Goal: Information Seeking & Learning: Check status

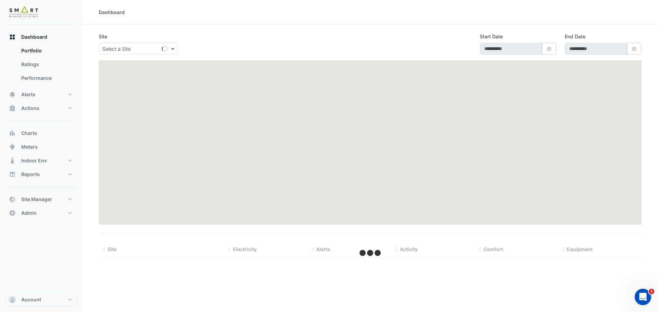
type input "**********"
select select "***"
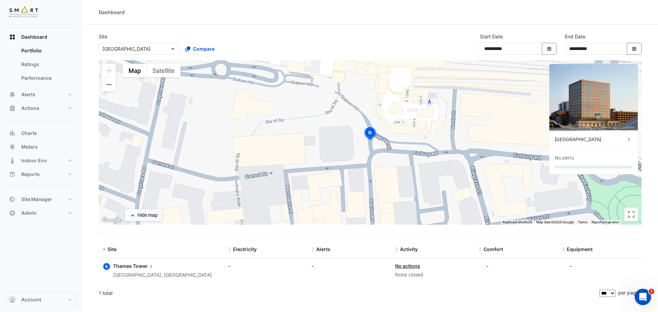
click at [161, 52] on div "× Thames Tower" at bounding box center [134, 48] width 70 height 7
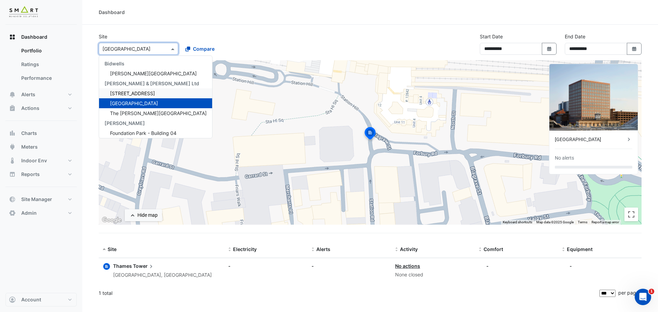
click at [249, 42] on div "× Thames Tower Bidwells Bidwell House Cushman & Wakefield Ltd 12 Hammersmith Gr…" at bounding box center [179, 47] width 165 height 15
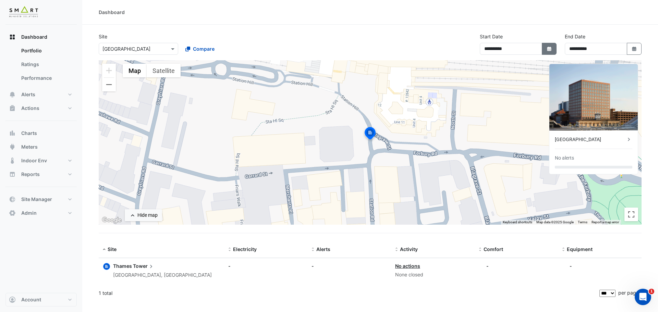
click at [553, 51] on button "Select Date" at bounding box center [549, 49] width 15 height 12
select select "*"
select select "****"
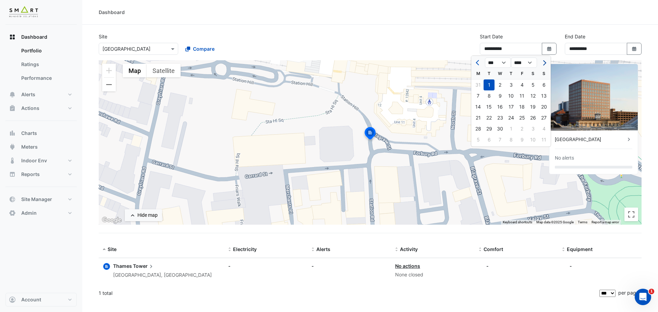
click at [544, 62] on span "Next month" at bounding box center [543, 62] width 5 height 5
select select "*"
click at [544, 62] on div at bounding box center [544, 62] width 14 height 11
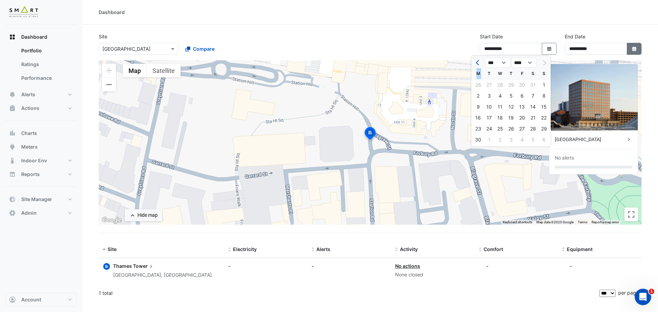
click at [640, 50] on button "Select Date" at bounding box center [634, 49] width 15 height 12
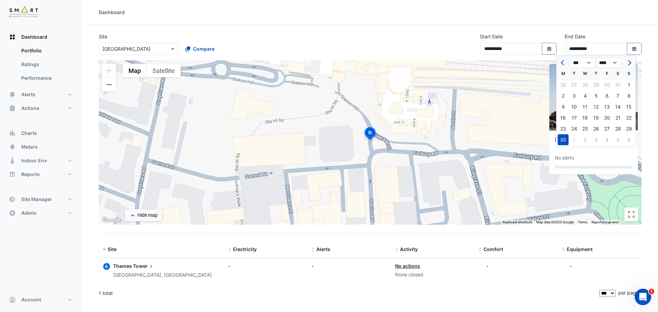
click at [628, 63] on span "Next month" at bounding box center [628, 62] width 5 height 5
click at [563, 62] on span "Previous month" at bounding box center [563, 62] width 5 height 5
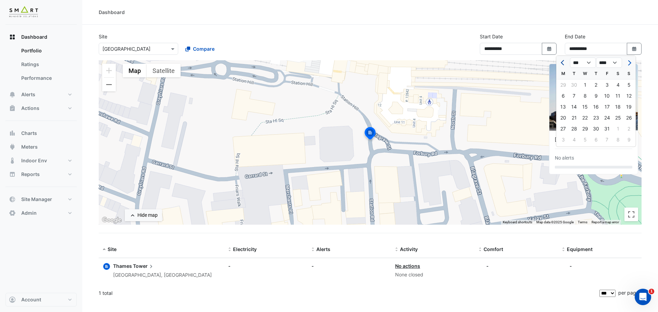
select select "*"
click at [575, 130] on div "30" at bounding box center [574, 128] width 11 height 11
type input "**********"
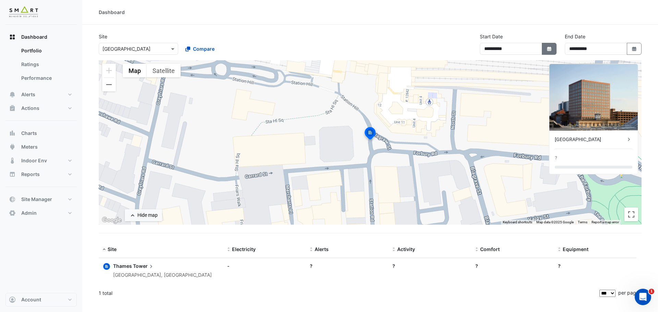
click at [551, 50] on icon "button" at bounding box center [549, 49] width 4 height 4
select select "*"
select select "****"
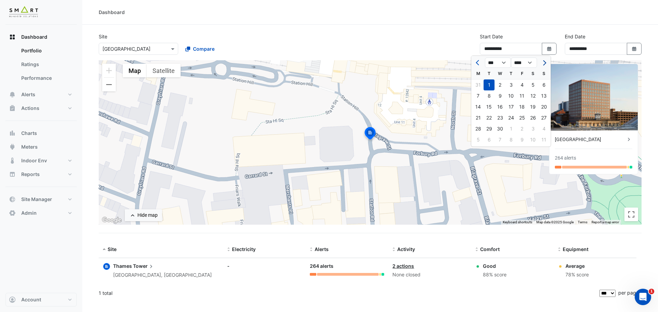
click at [546, 63] on button "Next month" at bounding box center [544, 62] width 8 height 11
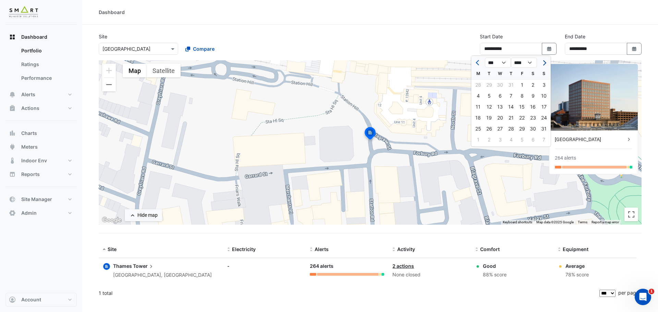
select select "*"
click at [480, 83] on div "1" at bounding box center [478, 85] width 11 height 11
type input "**********"
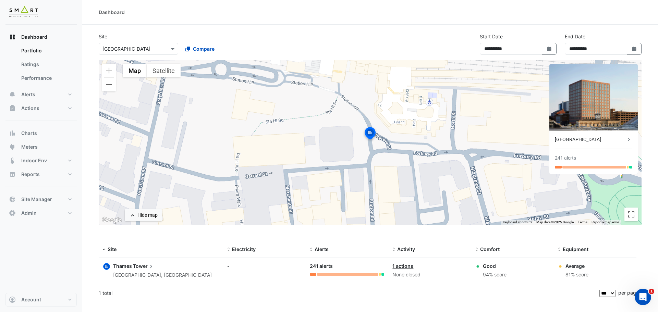
drag, startPoint x: 40, startPoint y: 93, endPoint x: 181, endPoint y: 41, distance: 150.1
click at [230, 32] on section "**********" at bounding box center [370, 163] width 576 height 277
click at [27, 96] on span "Alerts" at bounding box center [28, 94] width 14 height 7
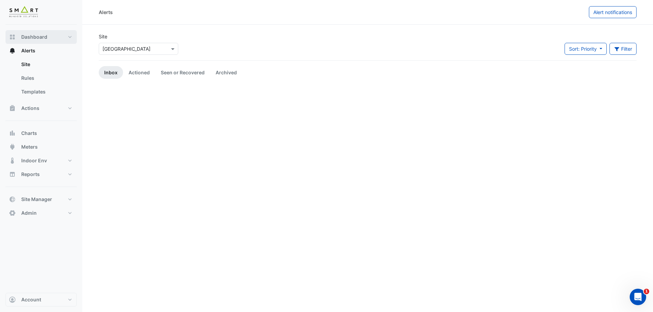
click at [46, 36] on span "Dashboard" at bounding box center [34, 37] width 26 height 7
select select "***"
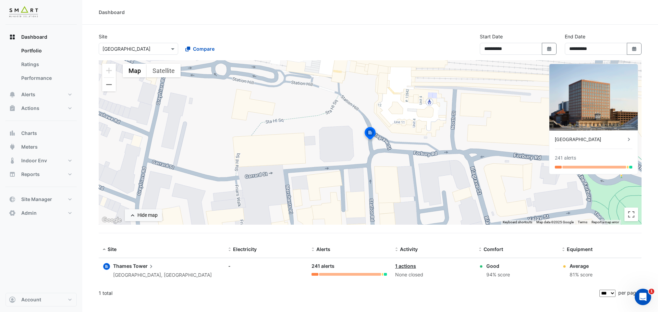
click at [629, 140] on icon at bounding box center [629, 139] width 2 height 3
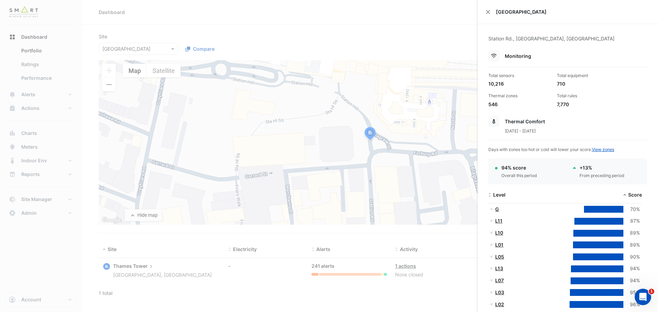
click at [484, 13] on div "[GEOGRAPHIC_DATA]" at bounding box center [568, 12] width 181 height 24
click at [489, 13] on button "Close" at bounding box center [488, 12] width 5 height 5
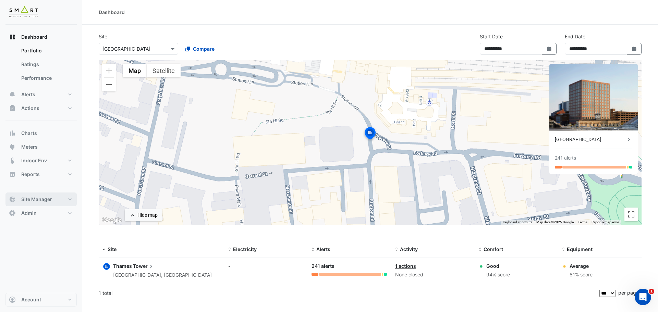
click at [70, 205] on button "Site Manager" at bounding box center [40, 200] width 71 height 14
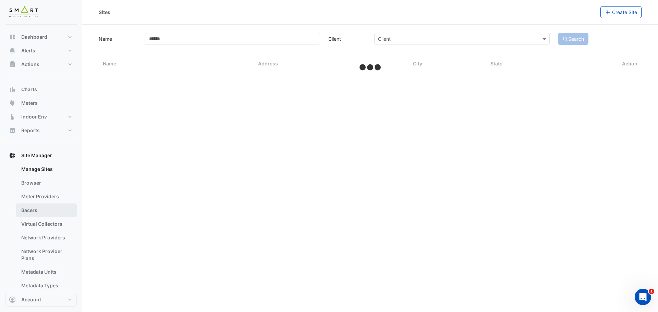
select select "***"
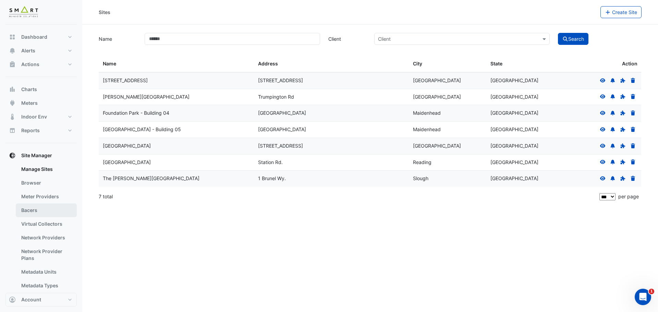
click at [37, 209] on link "Bacers" at bounding box center [46, 211] width 61 height 14
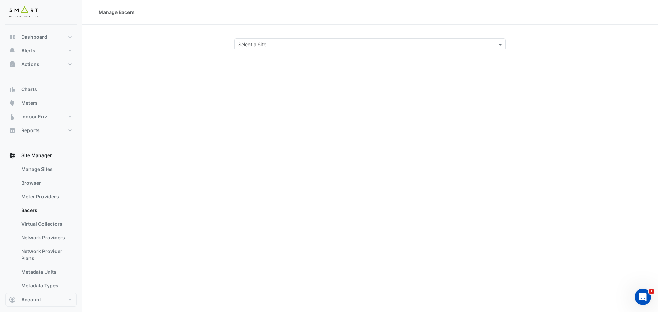
click at [279, 37] on section "Select a Site" at bounding box center [370, 38] width 576 height 26
click at [279, 46] on input "text" at bounding box center [363, 44] width 250 height 7
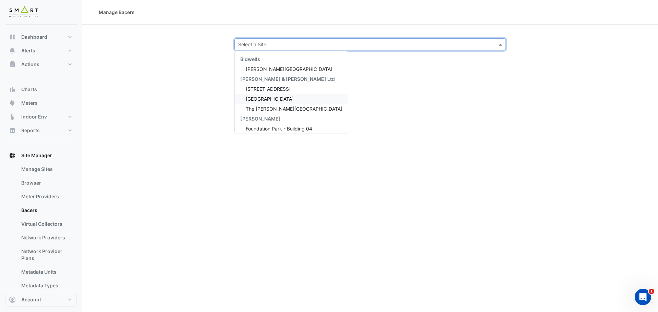
click at [276, 100] on span "[GEOGRAPHIC_DATA]" at bounding box center [270, 99] width 48 height 6
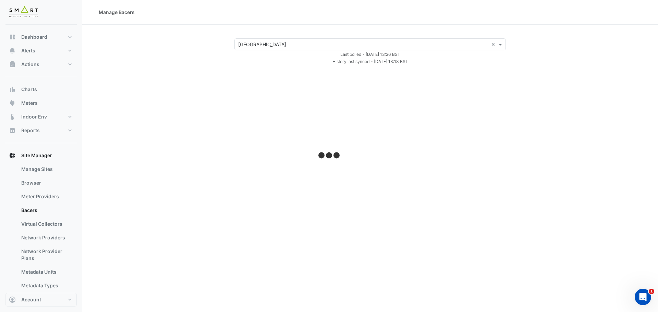
select select "***"
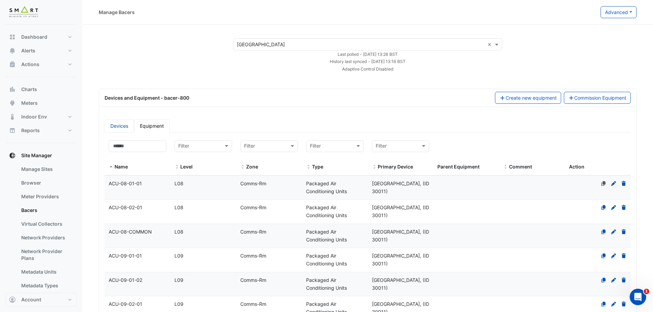
click at [126, 127] on link "Devices" at bounding box center [119, 125] width 29 height 13
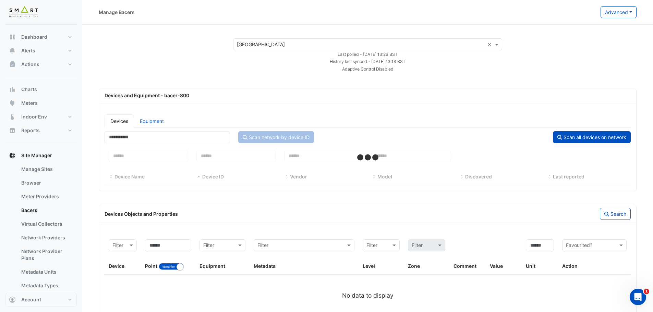
select select "***"
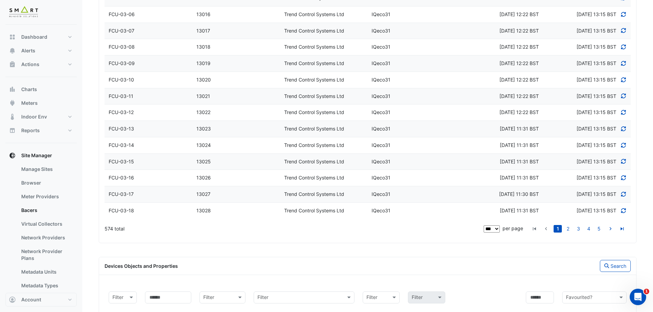
scroll to position [1688, 0]
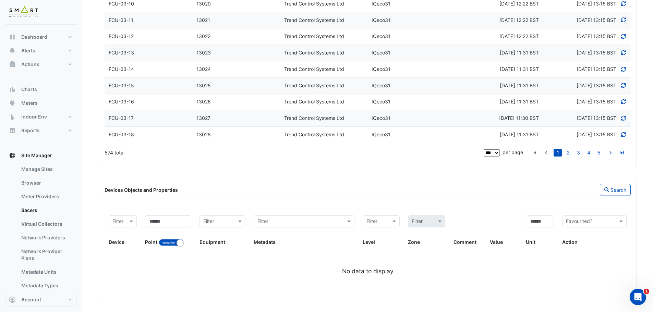
click at [587, 222] on input "text" at bounding box center [587, 222] width 43 height 8
click at [495, 206] on div "Filter by device Filter Filter by indentifier Identifier Name Filter by equipme…" at bounding box center [367, 252] width 537 height 92
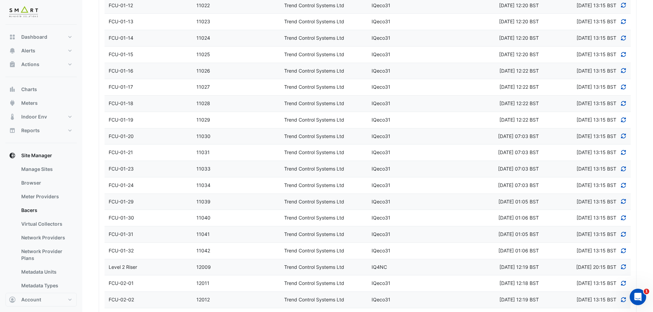
scroll to position [488, 0]
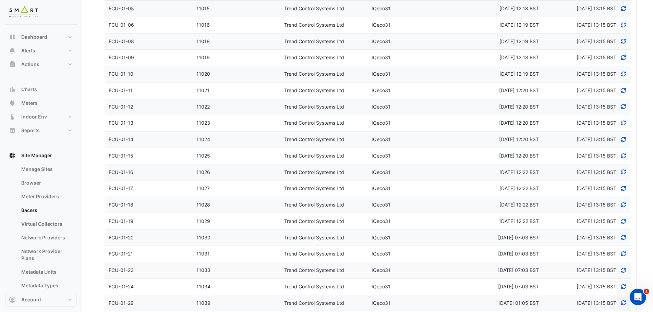
click at [148, 98] on datatable-body-cell "Device Name FCU-01-11" at bounding box center [149, 91] width 88 height 16
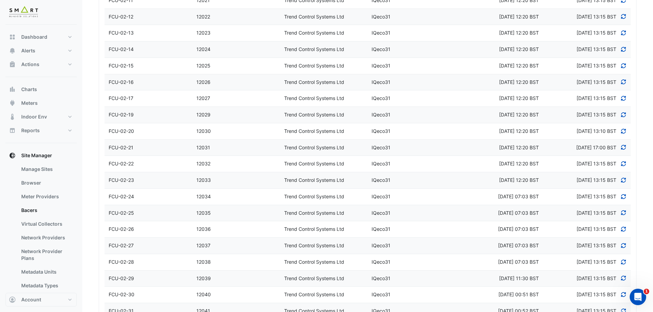
select select "***"
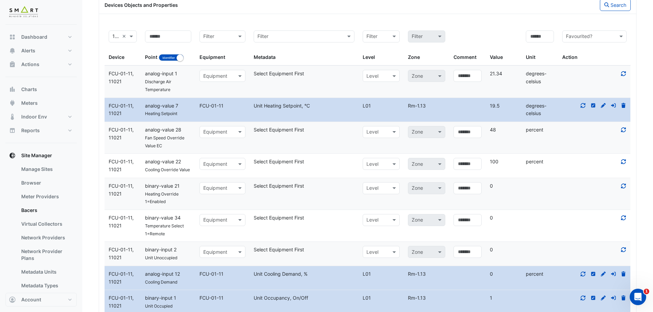
scroll to position [1858, 0]
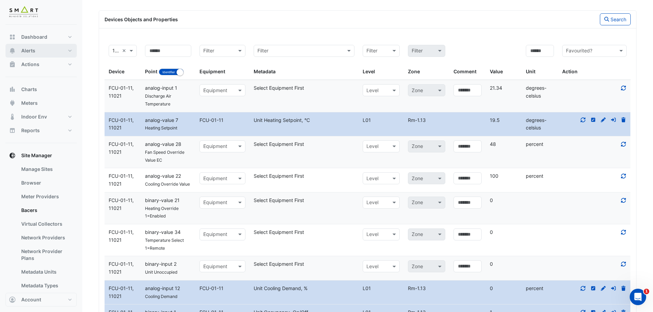
click at [47, 47] on button "Alerts" at bounding box center [40, 51] width 71 height 14
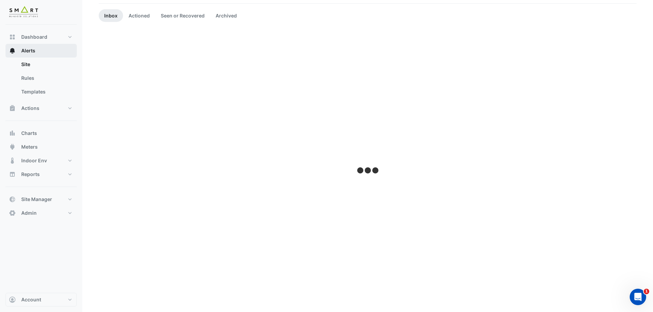
scroll to position [57, 0]
click at [32, 81] on link "Rules" at bounding box center [46, 78] width 61 height 14
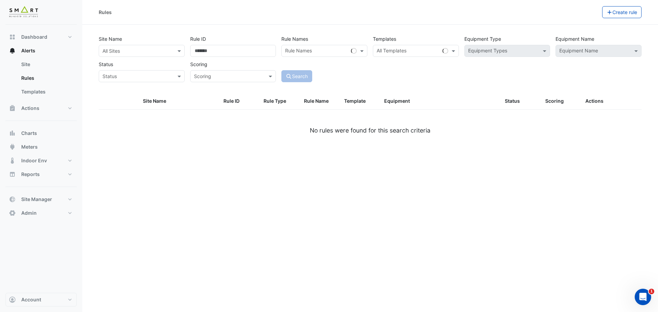
click at [170, 51] on div at bounding box center [141, 51] width 85 height 8
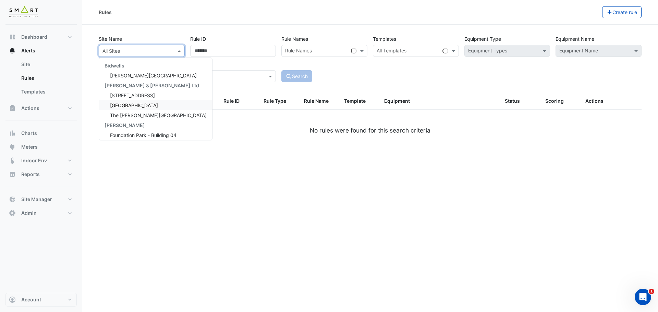
click at [145, 106] on div "[GEOGRAPHIC_DATA]" at bounding box center [155, 105] width 113 height 10
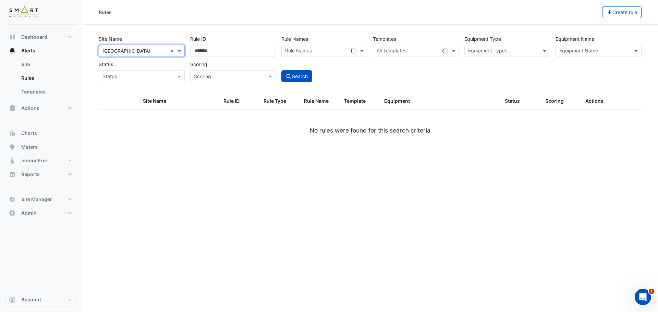
click at [398, 50] on input "text" at bounding box center [408, 51] width 63 height 7
click at [499, 54] on input "text" at bounding box center [503, 51] width 71 height 7
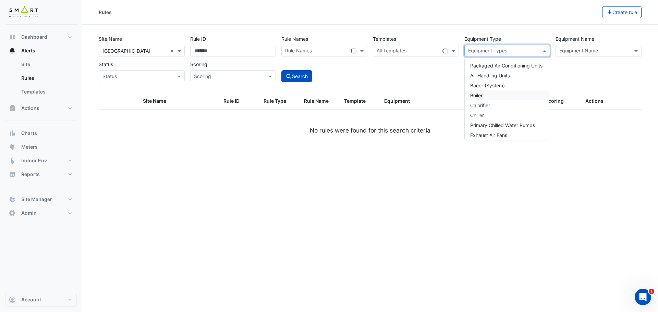
click at [492, 94] on div "Boiler" at bounding box center [507, 96] width 84 height 10
click at [537, 28] on section "Site Name × Thames Tower × Rule ID Rule Names Rule Names Templates All Template…" at bounding box center [370, 88] width 576 height 127
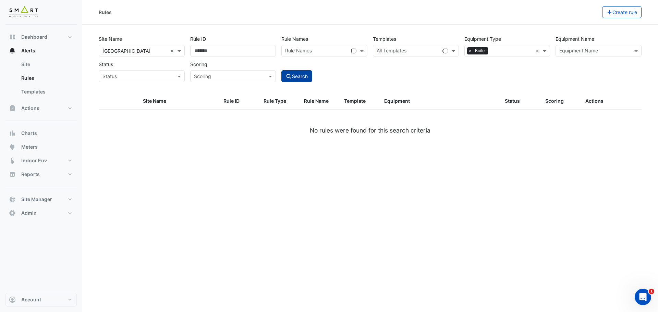
click at [312, 78] on button "Search" at bounding box center [296, 76] width 31 height 12
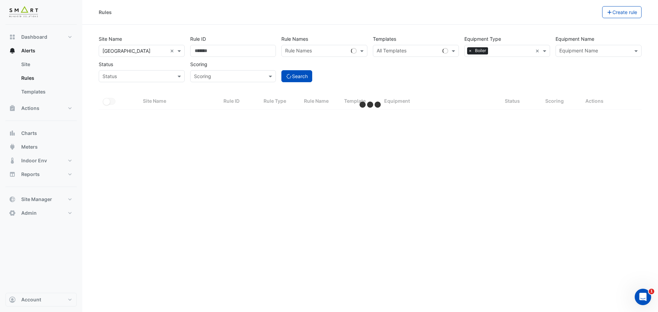
select select "***"
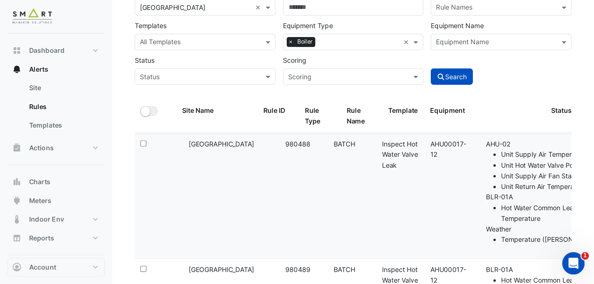
scroll to position [46, 0]
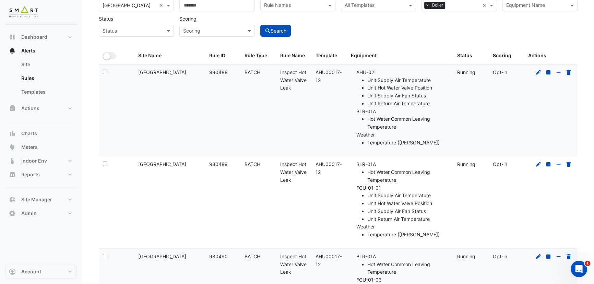
drag, startPoint x: 281, startPoint y: 72, endPoint x: 299, endPoint y: 84, distance: 21.5
click at [299, 84] on div "Rule Name: Inspect Hot Water Valve Leak" at bounding box center [293, 80] width 27 height 23
click at [295, 89] on div "Rule Name: Inspect Hot Water Valve Leak" at bounding box center [293, 80] width 27 height 23
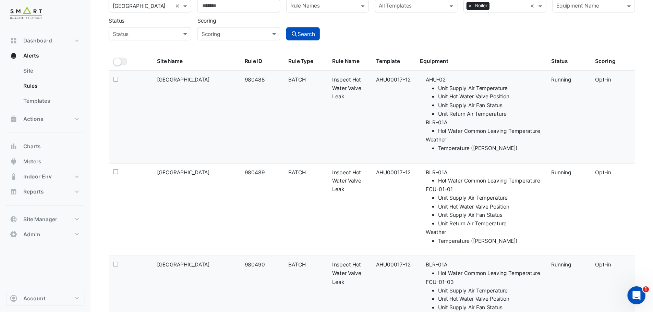
scroll to position [46, 0]
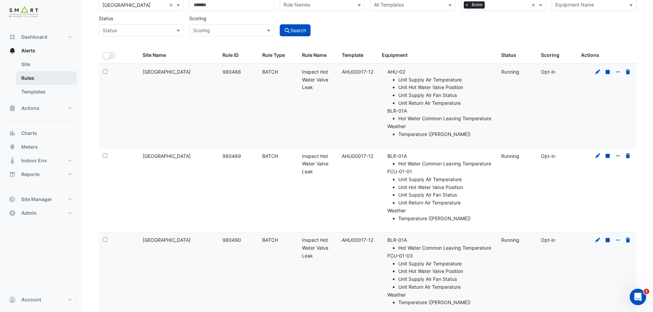
click at [40, 80] on link "Rules" at bounding box center [46, 78] width 61 height 14
click at [36, 54] on button "Alerts" at bounding box center [40, 51] width 71 height 14
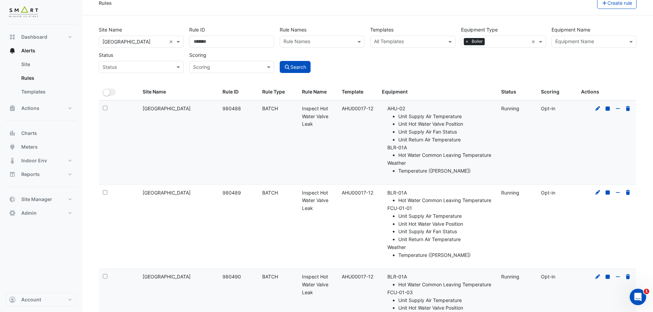
scroll to position [0, 0]
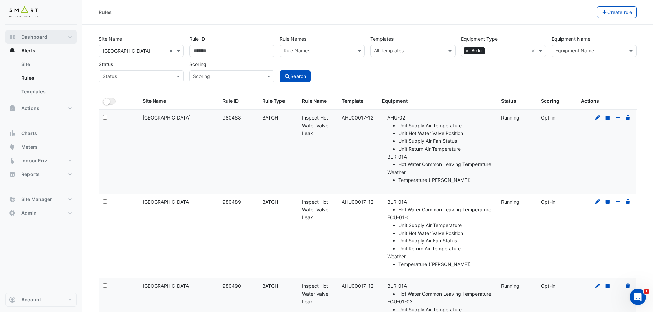
click at [42, 38] on span "Dashboard" at bounding box center [34, 37] width 26 height 7
select select "***"
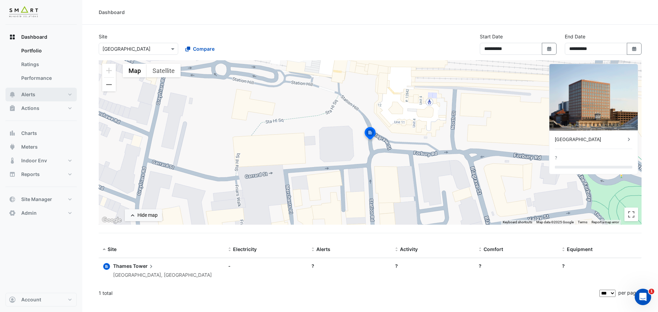
click at [33, 93] on span "Alerts" at bounding box center [28, 94] width 14 height 7
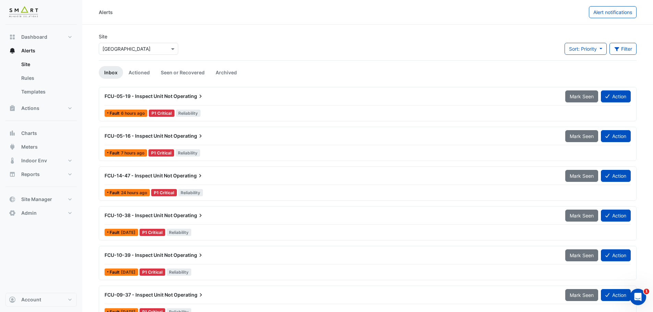
click at [179, 98] on span "Operating" at bounding box center [188, 96] width 31 height 7
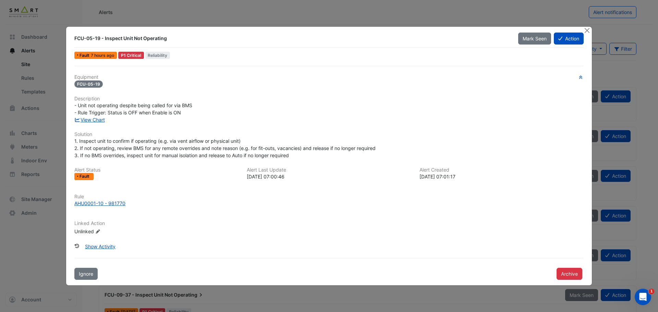
click at [90, 38] on div "FCU-05-19 - Inspect Unit Not Operating" at bounding box center [292, 38] width 436 height 7
drag, startPoint x: 96, startPoint y: 38, endPoint x: 99, endPoint y: 38, distance: 3.8
click at [99, 38] on div "FCU-05-19 - Inspect Unit Not Operating" at bounding box center [292, 38] width 436 height 7
drag, startPoint x: 114, startPoint y: 37, endPoint x: 155, endPoint y: 42, distance: 41.1
click at [155, 41] on div "FCU-05-19 - Inspect Unit Not Operating" at bounding box center [292, 38] width 436 height 7
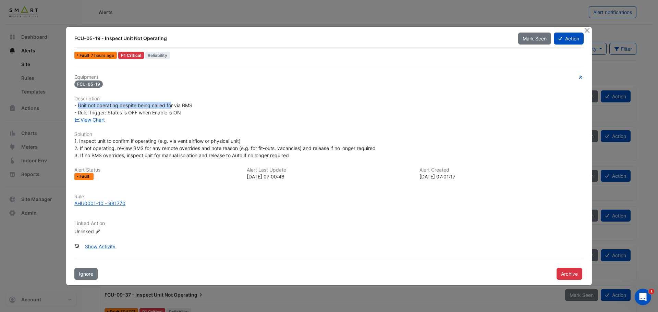
drag, startPoint x: 79, startPoint y: 108, endPoint x: 172, endPoint y: 105, distance: 92.6
click at [172, 105] on span "- Unit not operating despite being called for via BMS - Rule Trigger: Status is…" at bounding box center [133, 109] width 118 height 13
click at [139, 109] on div "- Unit not operating despite being called for via BMS - Rule Trigger: Status is…" at bounding box center [328, 109] width 509 height 14
click at [175, 111] on span "- Unit not operating despite being called for via BMS - Rule Trigger: Status is…" at bounding box center [133, 109] width 118 height 13
click at [175, 112] on span "- Unit not operating despite being called for via BMS - Rule Trigger: Status is…" at bounding box center [133, 109] width 118 height 13
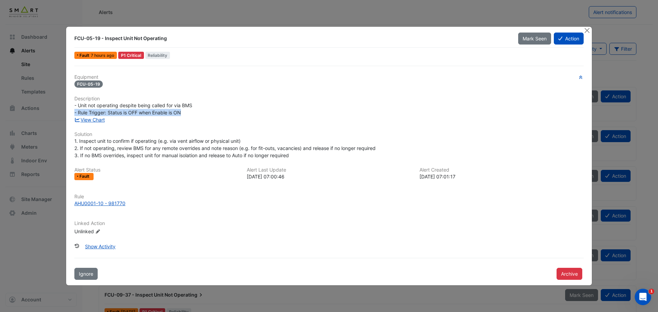
click at [175, 112] on span "- Unit not operating despite being called for via BMS - Rule Trigger: Status is…" at bounding box center [133, 109] width 118 height 13
click at [172, 105] on span "- Unit not operating despite being called for via BMS - Rule Trigger: Status is…" at bounding box center [133, 109] width 118 height 13
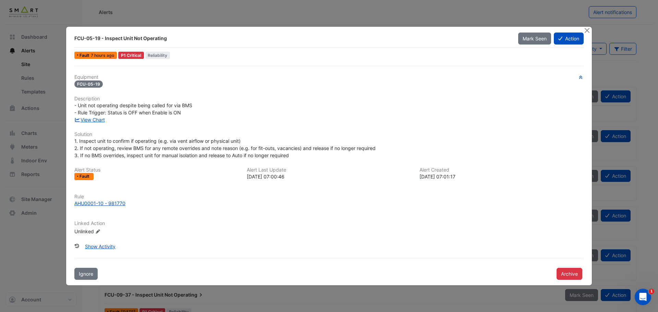
click at [171, 150] on span "1. Inspect unit to confirm if operating (e.g. via vent airflow or physical unit…" at bounding box center [224, 148] width 301 height 20
drag, startPoint x: 83, startPoint y: 104, endPoint x: 143, endPoint y: 108, distance: 59.8
click at [143, 108] on span "- Unit not operating despite being called for via BMS - Rule Trigger: Status is…" at bounding box center [133, 109] width 118 height 13
click at [101, 120] on link "View Chart" at bounding box center [89, 120] width 31 height 6
click at [168, 108] on span "- Unit not operating despite being called for via BMS - Rule Trigger: Status is…" at bounding box center [133, 109] width 118 height 13
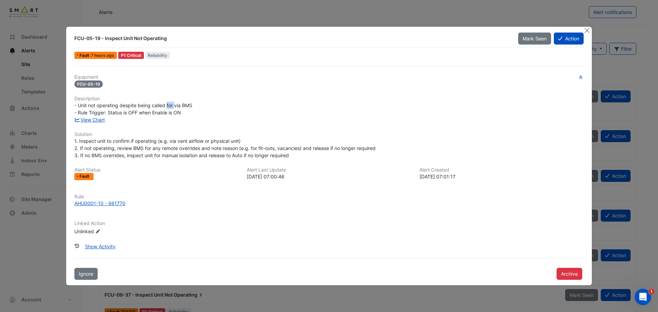
click at [168, 108] on span "- Unit not operating despite being called for via BMS - Rule Trigger: Status is…" at bounding box center [133, 109] width 118 height 13
click at [170, 113] on span "- Unit not operating despite being called for via BMS - Rule Trigger: Status is…" at bounding box center [133, 109] width 118 height 13
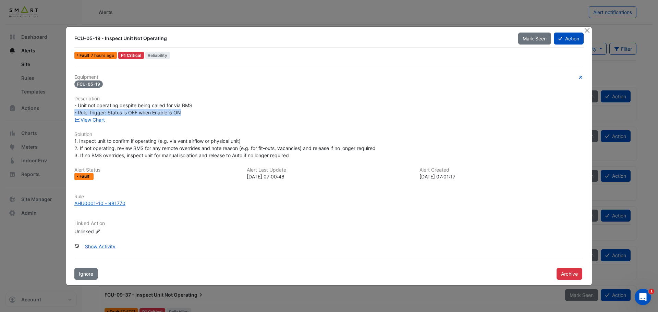
click at [169, 113] on span "- Unit not operating despite being called for via BMS - Rule Trigger: Status is…" at bounding box center [133, 109] width 118 height 13
click at [589, 28] on button "Close" at bounding box center [587, 30] width 7 height 7
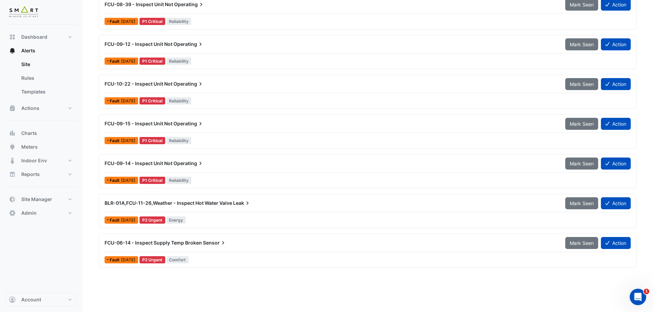
scroll to position [549, 0]
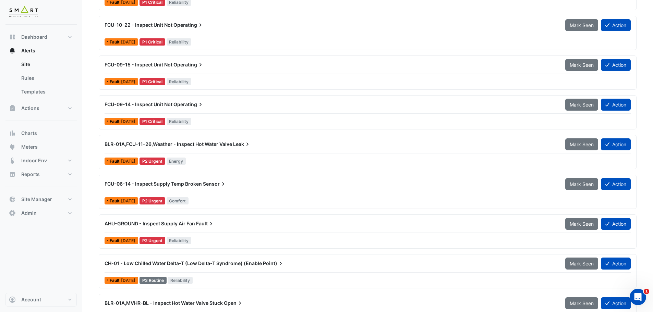
click at [228, 142] on span "BLR-01A,FCU-11-26,Weather - Inspect Hot Water Valve" at bounding box center [169, 144] width 128 height 6
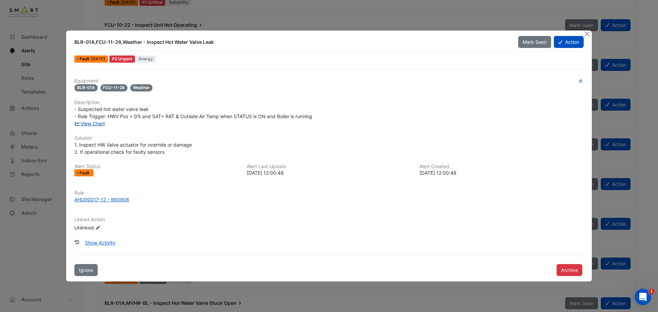
click at [98, 123] on link "View Chart" at bounding box center [89, 124] width 31 height 6
drag, startPoint x: 157, startPoint y: 45, endPoint x: 212, endPoint y: 45, distance: 55.2
click at [212, 45] on div "BLR-01A,FCU-11-26,Weather - Inspect Hot Water Valve Leak" at bounding box center [292, 42] width 444 height 12
click at [588, 34] on button "Close" at bounding box center [587, 34] width 7 height 7
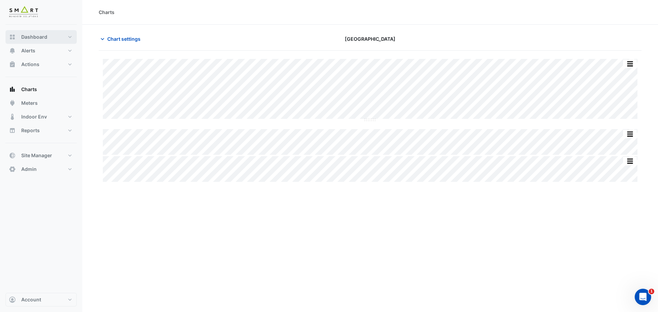
click at [33, 41] on button "Dashboard" at bounding box center [40, 37] width 71 height 14
select select "***"
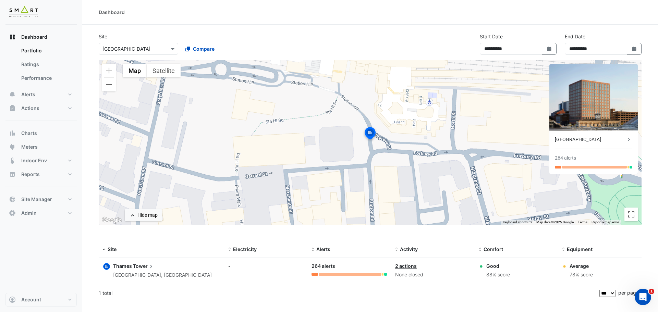
click at [570, 158] on div "264 alerts" at bounding box center [565, 158] width 21 height 7
click at [561, 159] on div "264 alerts" at bounding box center [565, 158] width 21 height 7
click at [632, 141] on icon at bounding box center [629, 139] width 7 height 7
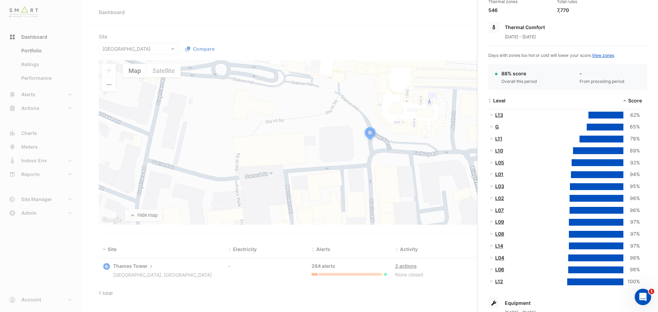
scroll to position [103, 0]
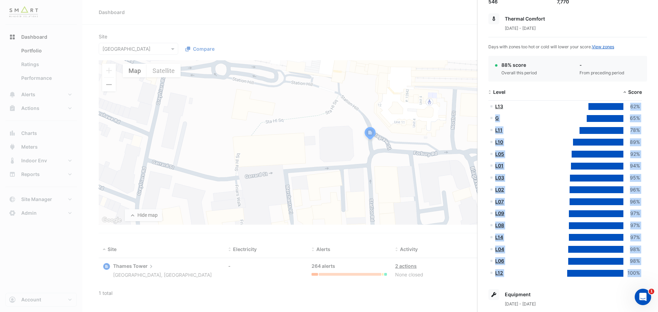
drag, startPoint x: 630, startPoint y: 107, endPoint x: 643, endPoint y: 107, distance: 12.7
click at [643, 107] on div "Station Rd., Reading, England Monitoring Total sensors 10,216 Total equipment 7…" at bounding box center [568, 248] width 181 height 654
click at [548, 25] on div "1 Jul 2025 - 30 Sep 2025" at bounding box center [568, 27] width 159 height 7
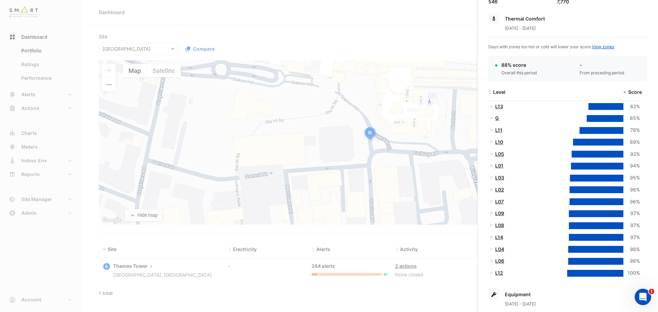
drag, startPoint x: 507, startPoint y: 29, endPoint x: 553, endPoint y: 29, distance: 45.9
click at [536, 29] on span "1 Jul 2025 - 30 Sep 2025" at bounding box center [520, 28] width 31 height 5
click at [559, 31] on div "1 Jul 2025 - 30 Sep 2025" at bounding box center [568, 27] width 159 height 7
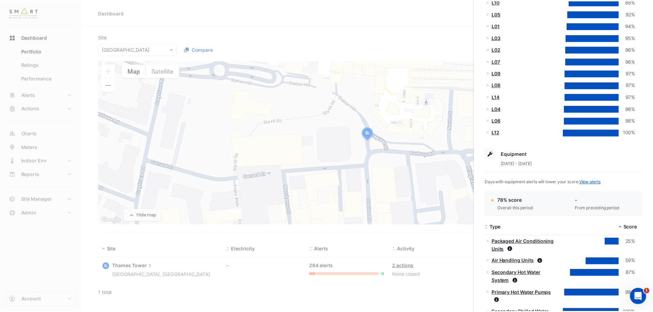
scroll to position [137, 0]
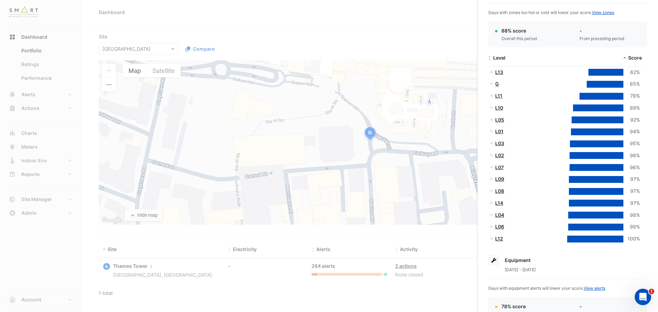
click at [51, 107] on ngb-offcanvas-backdrop at bounding box center [329, 156] width 658 height 312
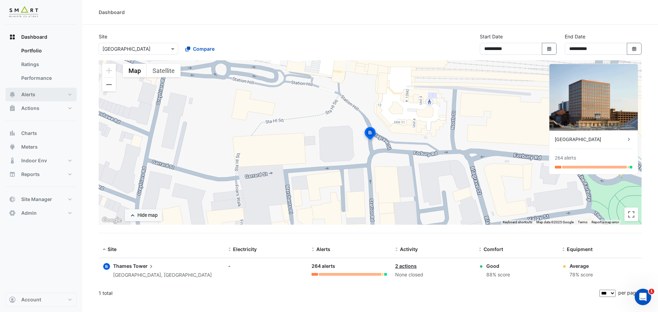
click at [43, 97] on button "Alerts" at bounding box center [40, 95] width 71 height 14
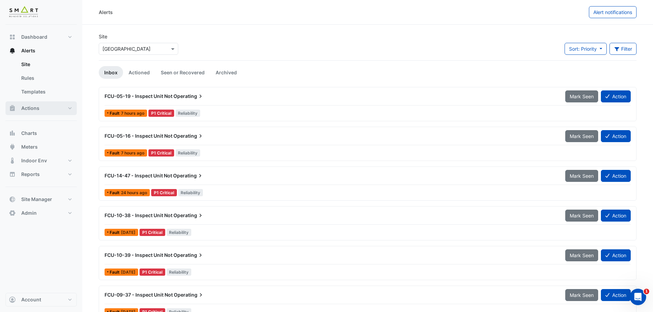
click at [57, 107] on button "Actions" at bounding box center [40, 108] width 71 height 14
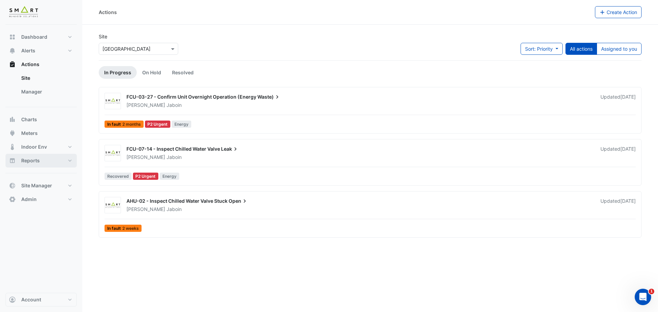
click at [41, 164] on button "Reports" at bounding box center [40, 161] width 71 height 14
select select "***"
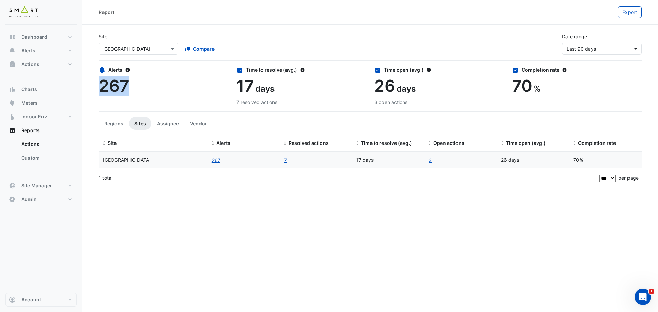
drag, startPoint x: 103, startPoint y: 84, endPoint x: 135, endPoint y: 84, distance: 32.6
click at [135, 84] on div "267" at bounding box center [164, 86] width 130 height 20
click at [253, 86] on span "17" at bounding box center [245, 86] width 17 height 20
drag, startPoint x: 574, startPoint y: 159, endPoint x: 564, endPoint y: 159, distance: 10.3
click at [564, 159] on div "Thames Tower 267 7 17 days 3 26 days 70%" at bounding box center [370, 160] width 543 height 16
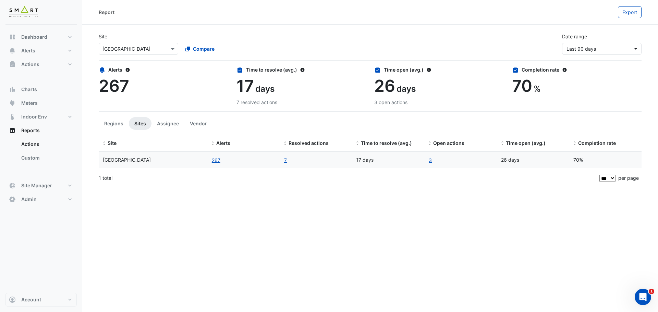
click at [572, 197] on div "Report Export Site × Thames Tower Compare Date range Last 90 days Alerts 267 Ti…" at bounding box center [370, 156] width 576 height 312
click at [602, 50] on span "Last 90 days" at bounding box center [600, 48] width 67 height 7
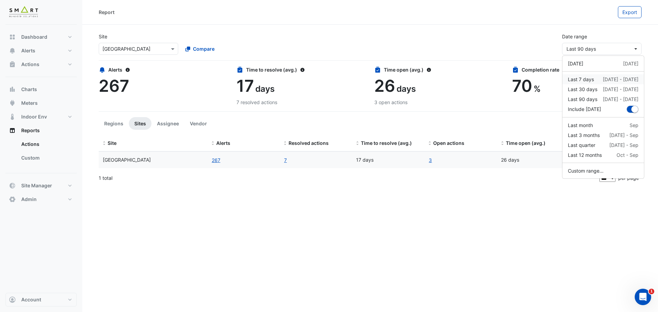
click at [601, 78] on div "Last 7 days 8 Oct - 15 Oct" at bounding box center [603, 79] width 71 height 7
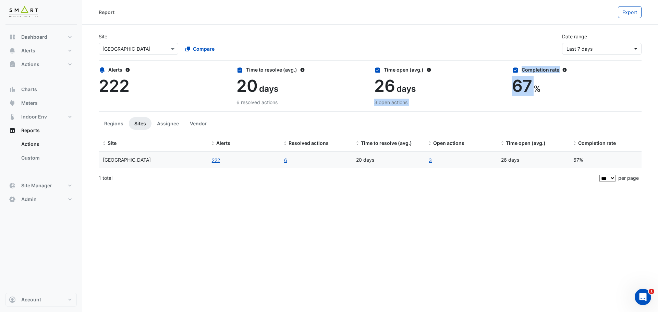
drag, startPoint x: 535, startPoint y: 88, endPoint x: 505, endPoint y: 87, distance: 29.9
click at [505, 87] on div "Alerts 222 Time to resolve (avg.) 20 days 6 resolved actions Time open (avg.) 2…" at bounding box center [370, 82] width 551 height 48
click at [326, 247] on div "Report Export Site × Thames Tower Compare Date range Last 7 days Alerts 222 Tim…" at bounding box center [370, 156] width 576 height 312
click at [57, 63] on button "Actions" at bounding box center [40, 65] width 71 height 14
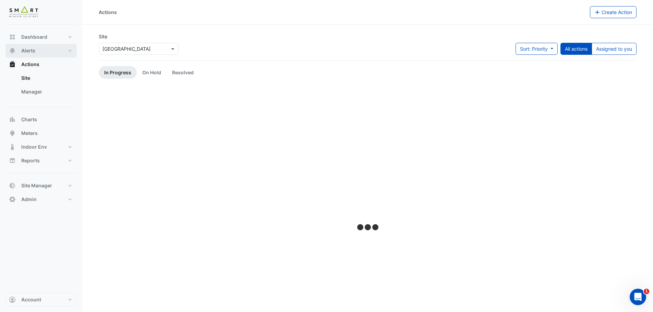
click at [48, 51] on button "Alerts" at bounding box center [40, 51] width 71 height 14
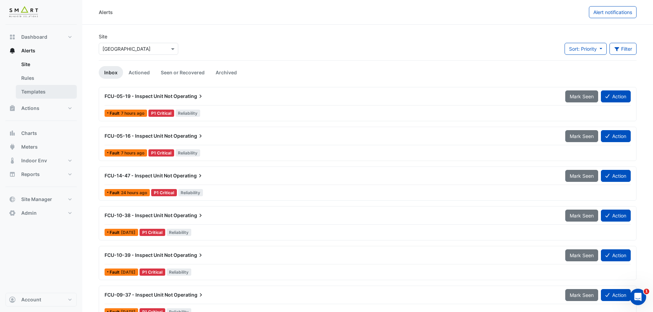
click at [42, 89] on link "Templates" at bounding box center [46, 92] width 61 height 14
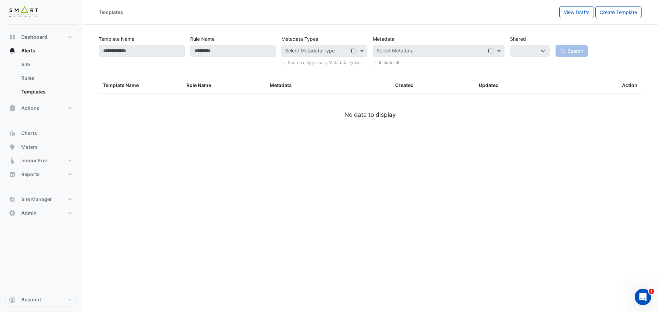
select select
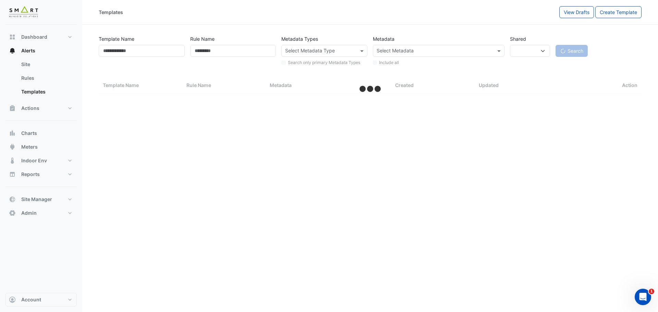
select select "***"
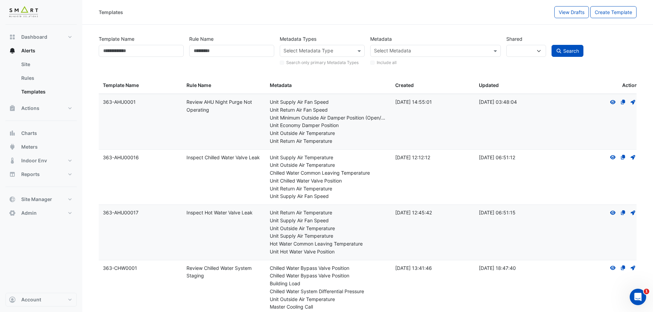
click at [337, 50] on input "text" at bounding box center [319, 51] width 70 height 7
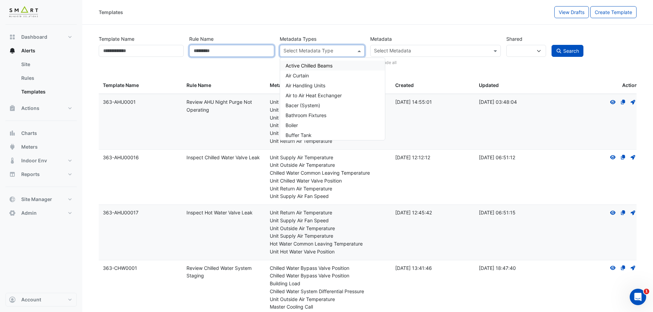
click at [212, 53] on input "Rule Name" at bounding box center [231, 51] width 85 height 12
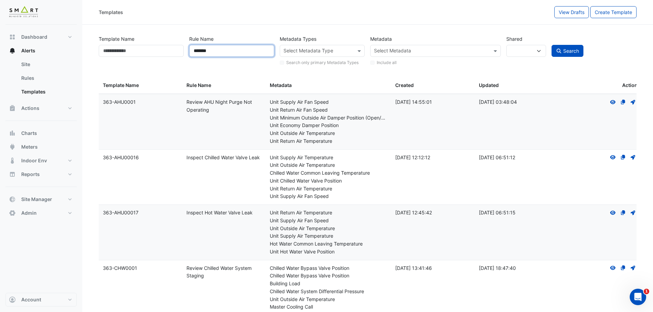
type input "*******"
click at [569, 51] on span "Search" at bounding box center [571, 51] width 16 height 6
select select
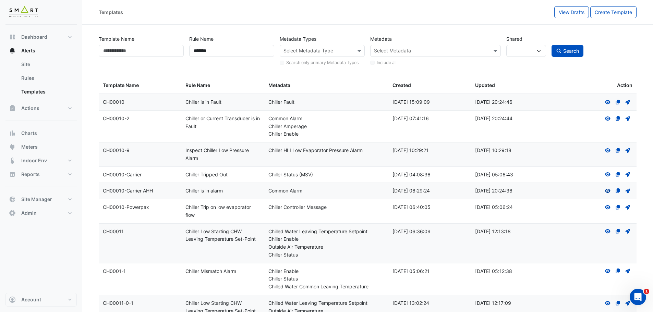
click at [608, 191] on icon at bounding box center [607, 191] width 5 height 4
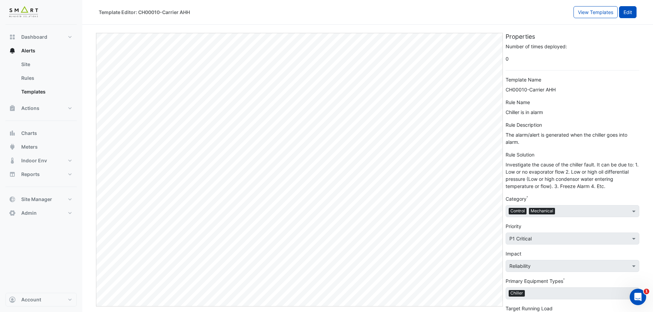
click at [630, 13] on button "Edit" at bounding box center [627, 12] width 17 height 12
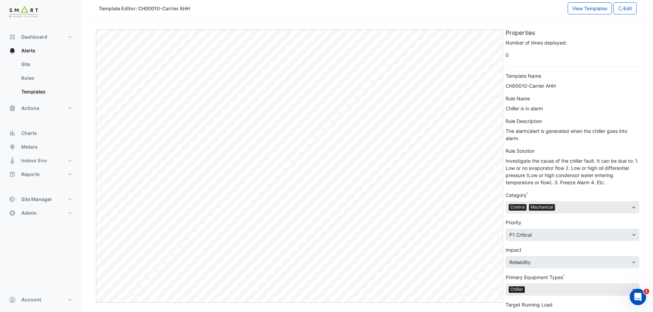
scroll to position [28, 0]
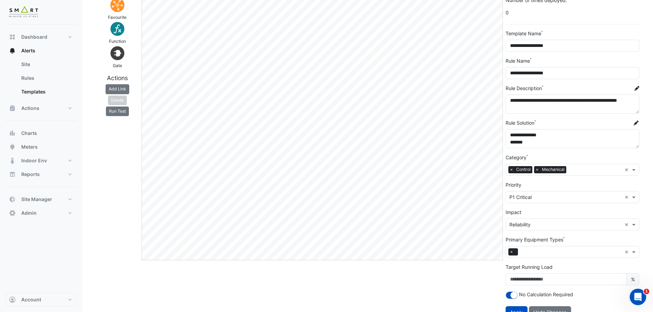
scroll to position [58, 0]
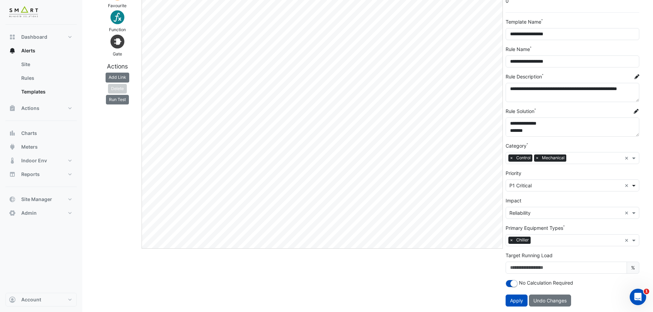
click at [636, 186] on span at bounding box center [635, 185] width 9 height 7
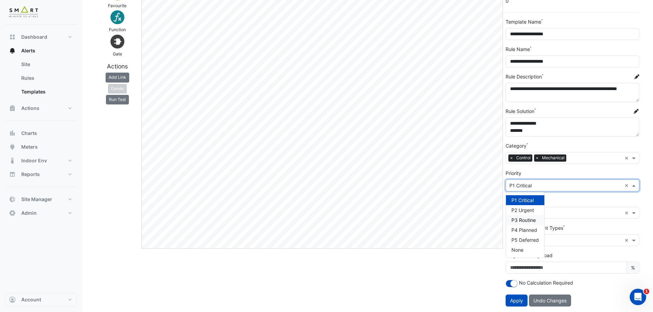
click at [636, 186] on span at bounding box center [635, 185] width 9 height 7
click at [635, 212] on span at bounding box center [635, 212] width 9 height 7
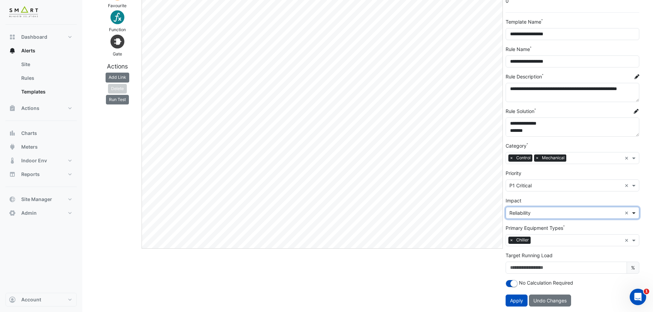
click at [635, 212] on span at bounding box center [635, 212] width 9 height 7
click at [613, 199] on div "Impact × Reliability ×" at bounding box center [573, 208] width 134 height 22
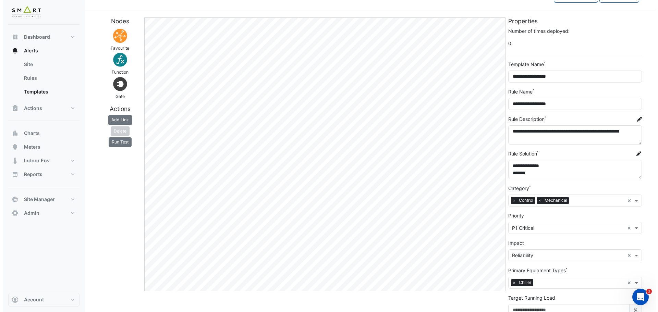
scroll to position [0, 0]
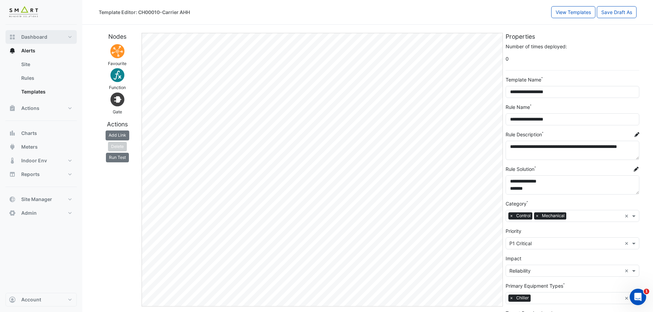
click at [39, 39] on span "Dashboard" at bounding box center [34, 37] width 26 height 7
select select "***"
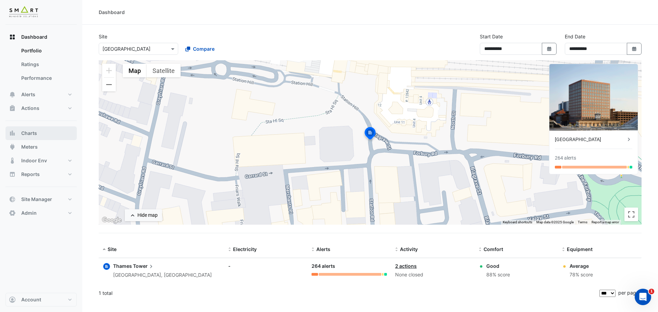
click at [40, 136] on button "Charts" at bounding box center [40, 134] width 71 height 14
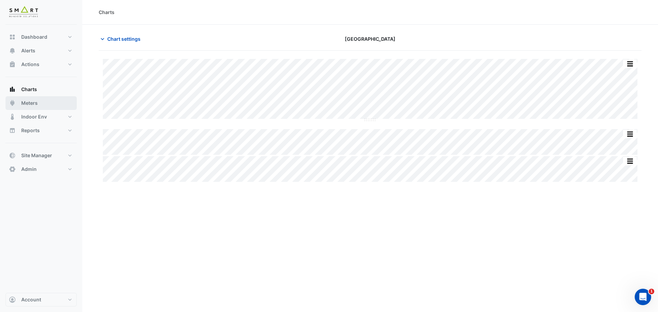
click at [38, 106] on button "Meters" at bounding box center [40, 103] width 71 height 14
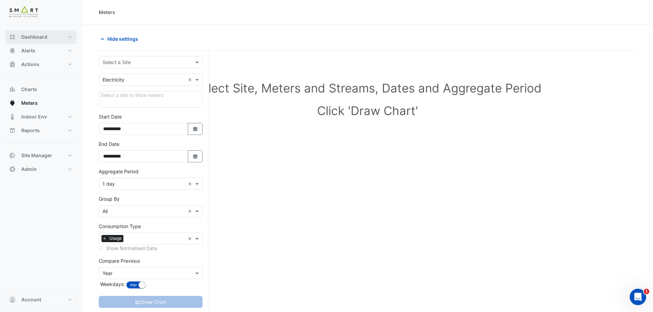
click at [42, 38] on span "Dashboard" at bounding box center [34, 37] width 26 height 7
select select "***"
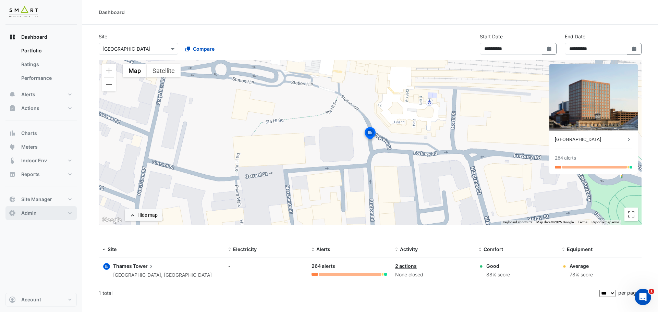
click at [68, 211] on button "Admin" at bounding box center [40, 213] width 71 height 14
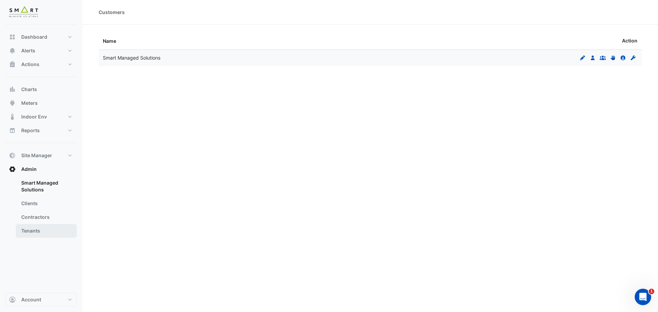
click at [44, 233] on link "Tenants" at bounding box center [46, 231] width 61 height 14
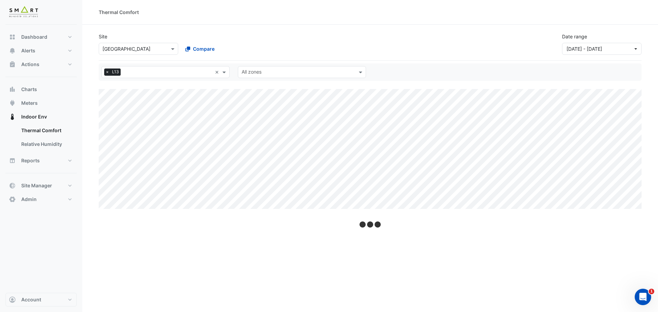
select select "***"
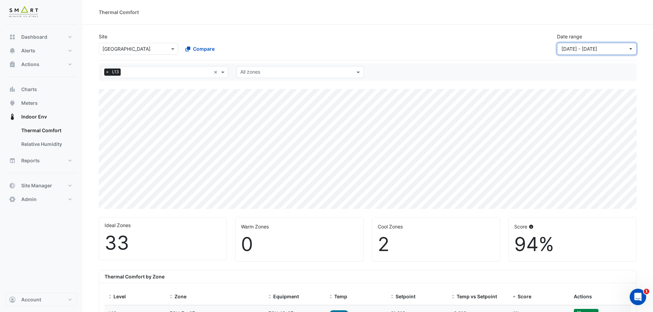
click at [581, 48] on span "01 Jul 25 - 30 Sep 25" at bounding box center [580, 49] width 36 height 6
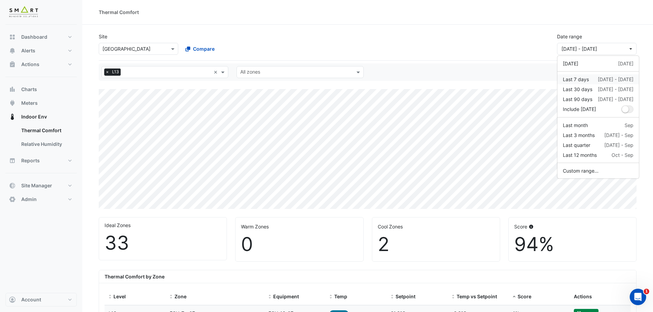
click at [584, 79] on div "Last 7 days" at bounding box center [576, 79] width 26 height 7
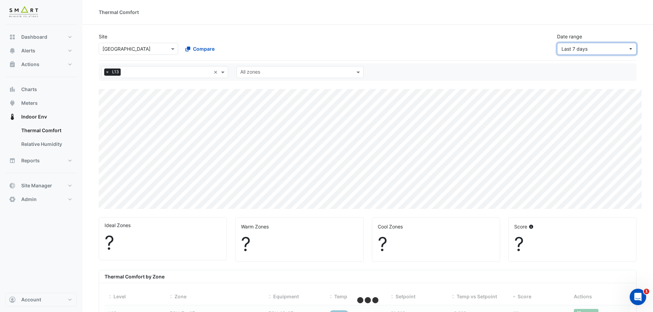
click at [605, 48] on span "Last 7 days" at bounding box center [595, 48] width 67 height 7
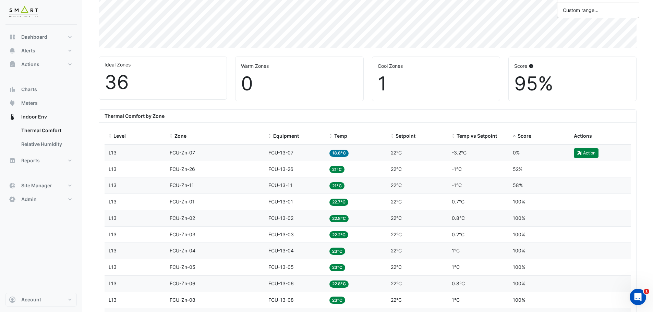
scroll to position [34, 0]
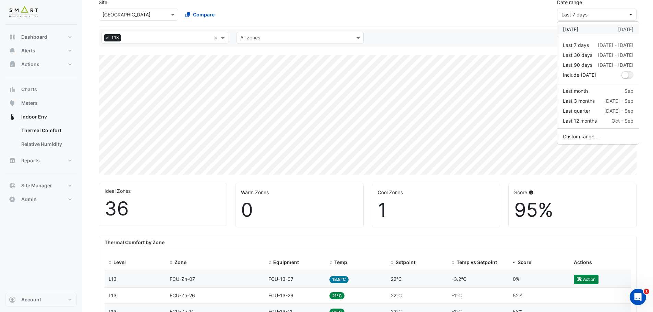
click at [580, 33] on button "Yesterday 14 Oct" at bounding box center [598, 29] width 82 height 10
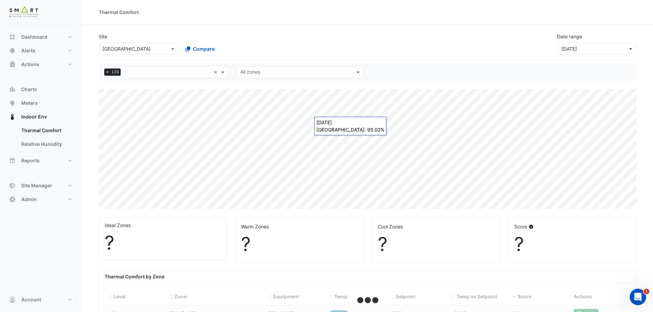
scroll to position [34, 0]
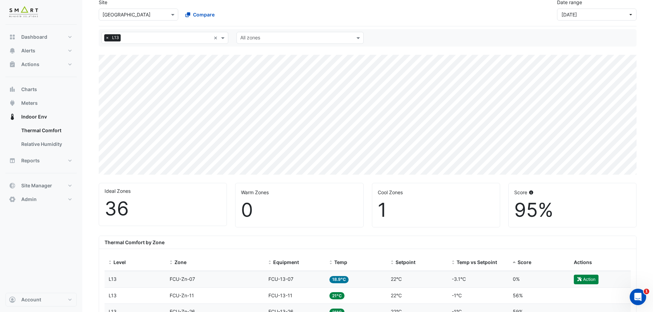
drag, startPoint x: 551, startPoint y: 211, endPoint x: 509, endPoint y: 209, distance: 41.9
click at [512, 209] on div "Score 95%" at bounding box center [573, 205] width 128 height 44
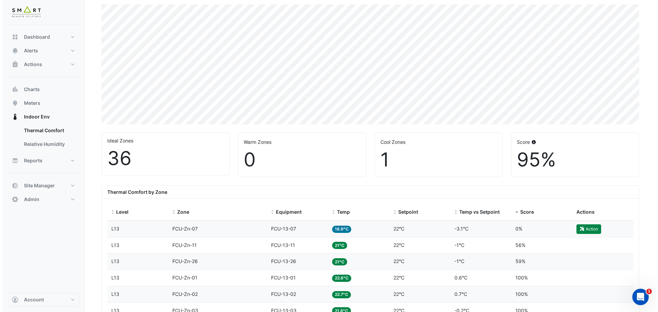
scroll to position [137, 0]
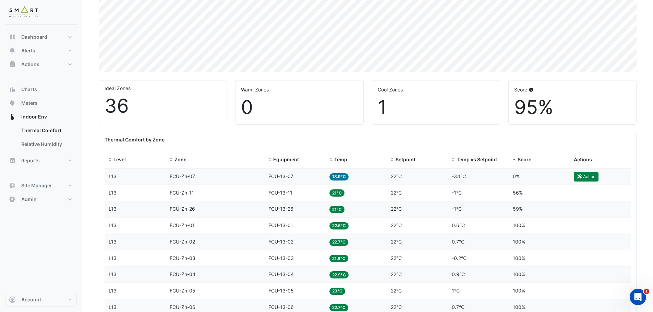
click at [189, 177] on span "FCU-Zn-07" at bounding box center [182, 176] width 25 height 6
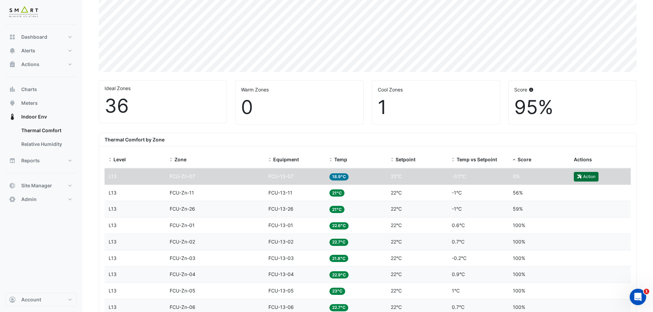
click at [588, 175] on button "Action" at bounding box center [586, 177] width 25 height 10
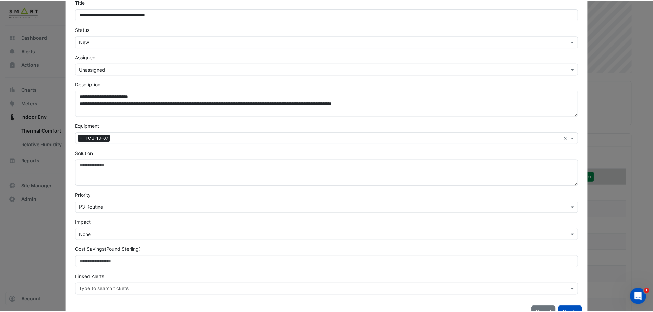
scroll to position [0, 0]
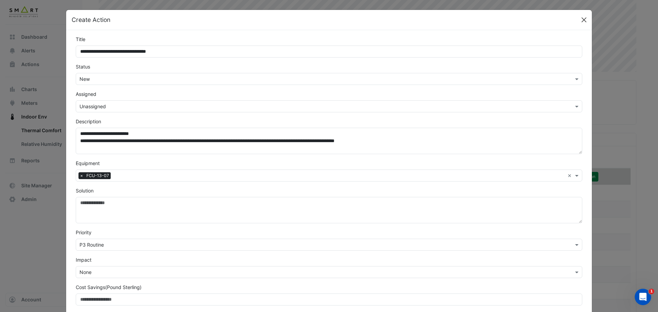
click at [586, 24] on button "Close" at bounding box center [584, 20] width 10 height 10
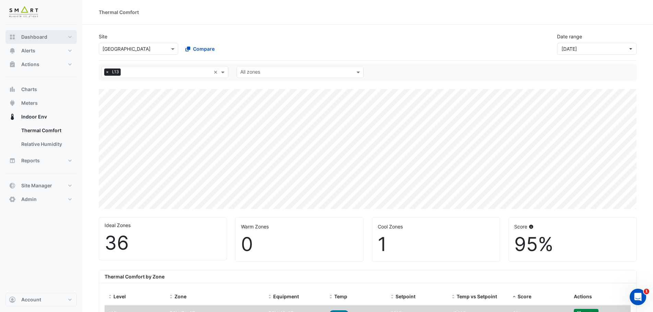
click at [45, 33] on button "Dashboard" at bounding box center [40, 37] width 71 height 14
select select "***"
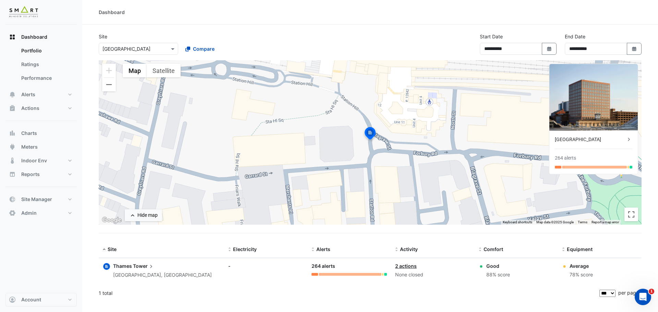
click at [625, 140] on div "[GEOGRAPHIC_DATA]" at bounding box center [590, 139] width 71 height 7
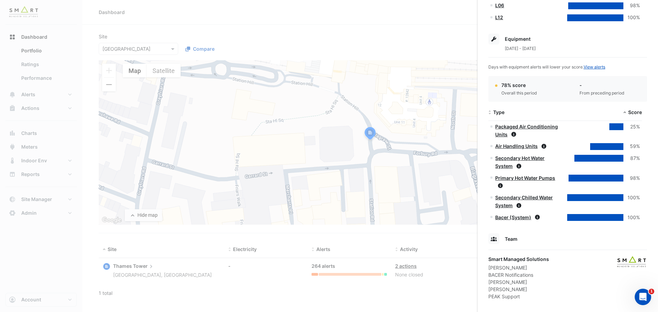
scroll to position [366, 0]
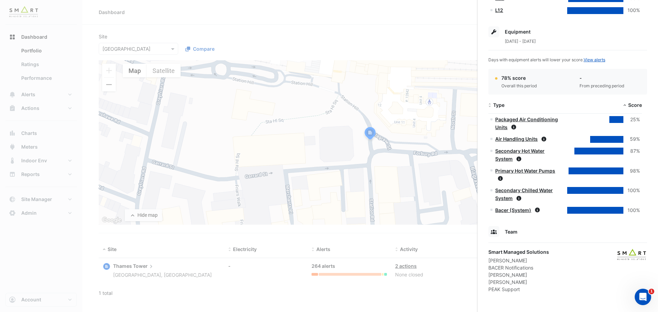
click at [532, 140] on link "Air Handling Units" at bounding box center [516, 139] width 43 height 6
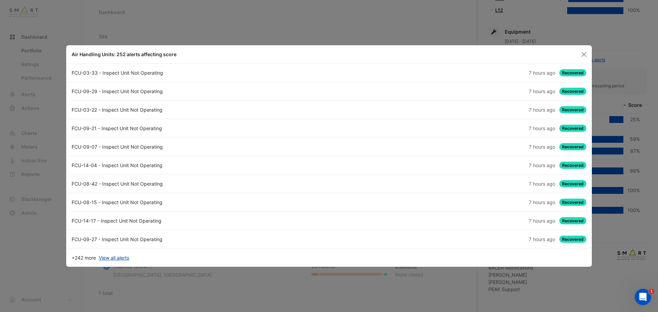
click at [120, 256] on link "View all alerts" at bounding box center [114, 257] width 31 height 7
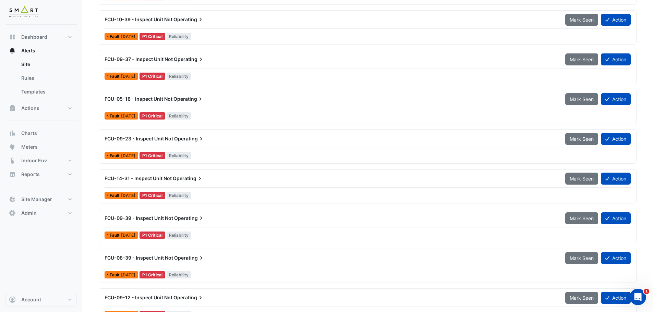
scroll to position [343, 0]
